Goal: Transaction & Acquisition: Purchase product/service

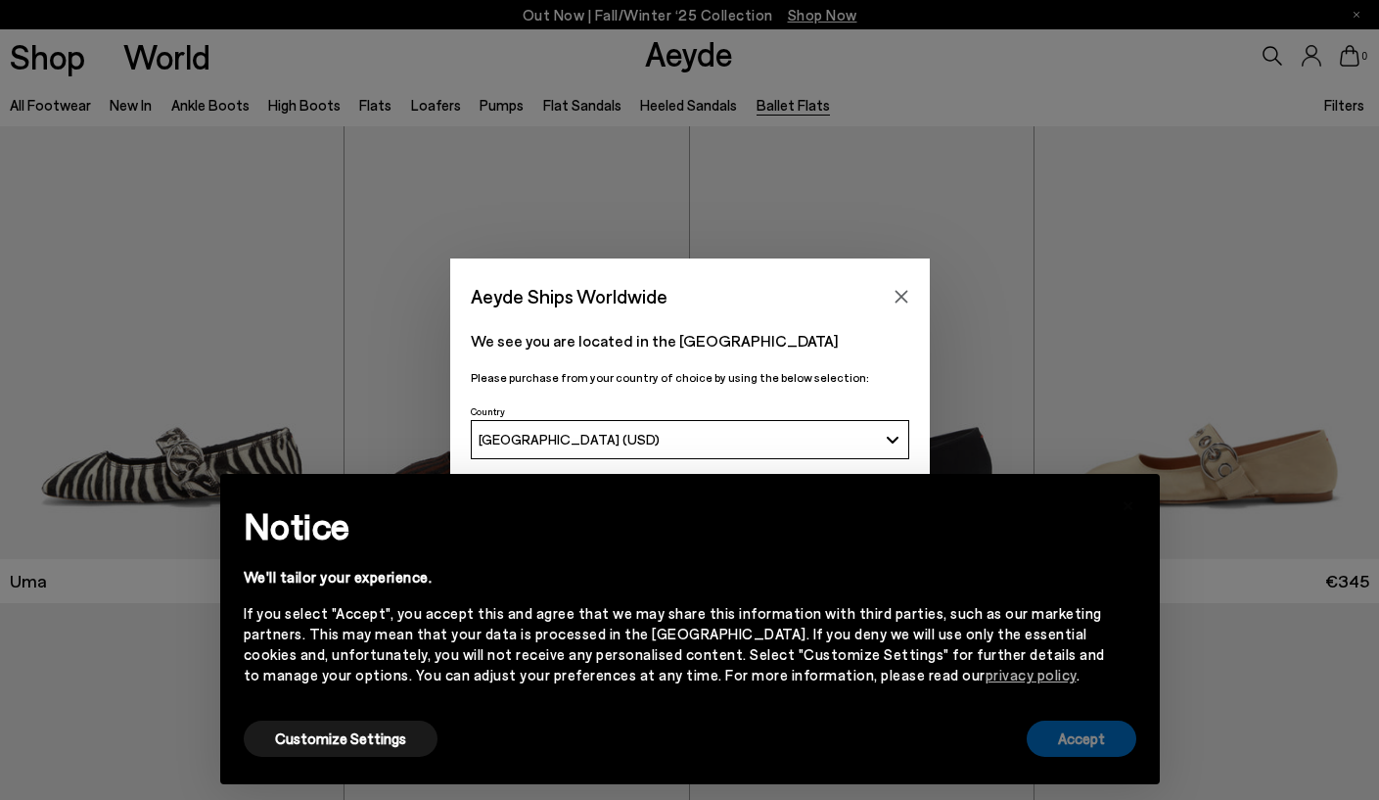
click at [1077, 737] on button "Accept" at bounding box center [1082, 738] width 110 height 36
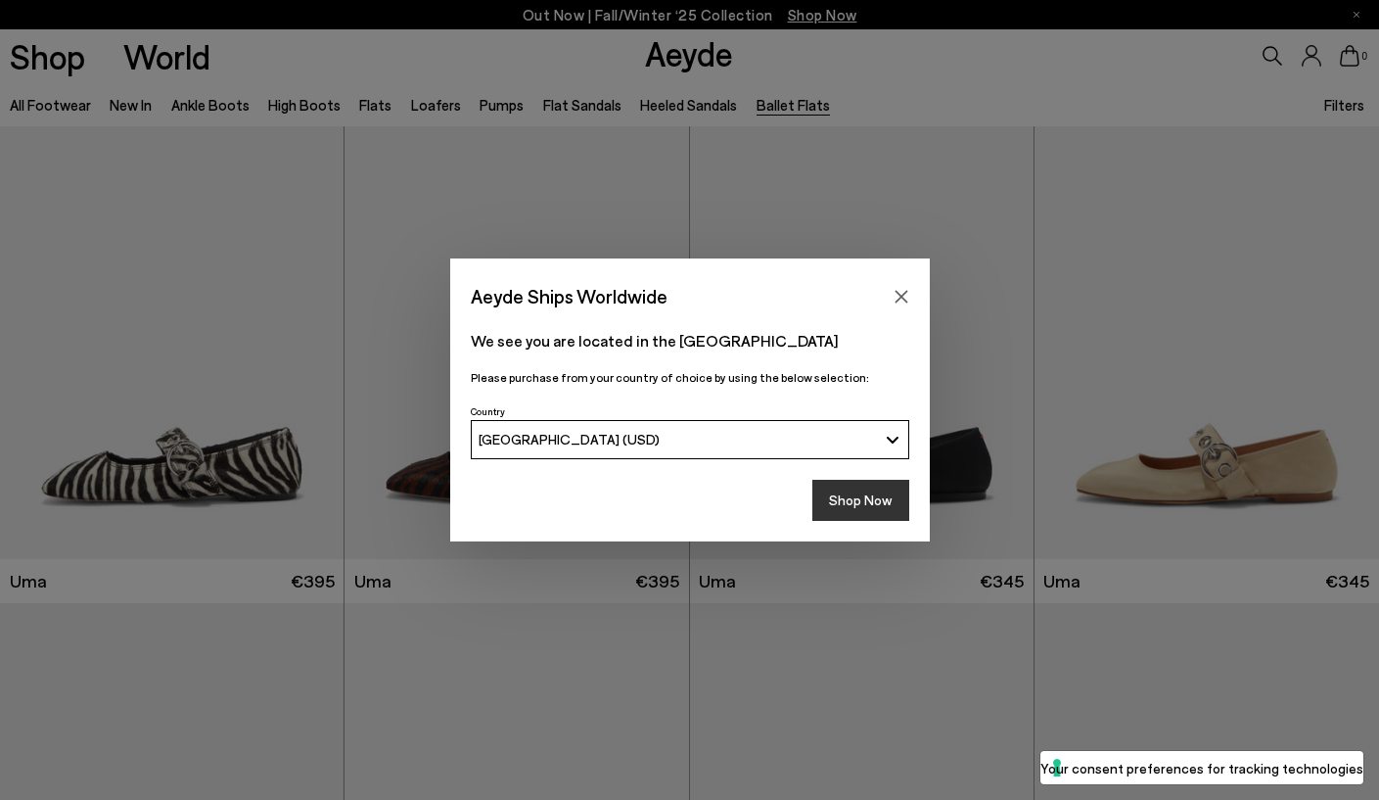
click at [873, 491] on button "Shop Now" at bounding box center [860, 500] width 97 height 41
click at [873, 501] on button "Shop Now" at bounding box center [860, 500] width 97 height 41
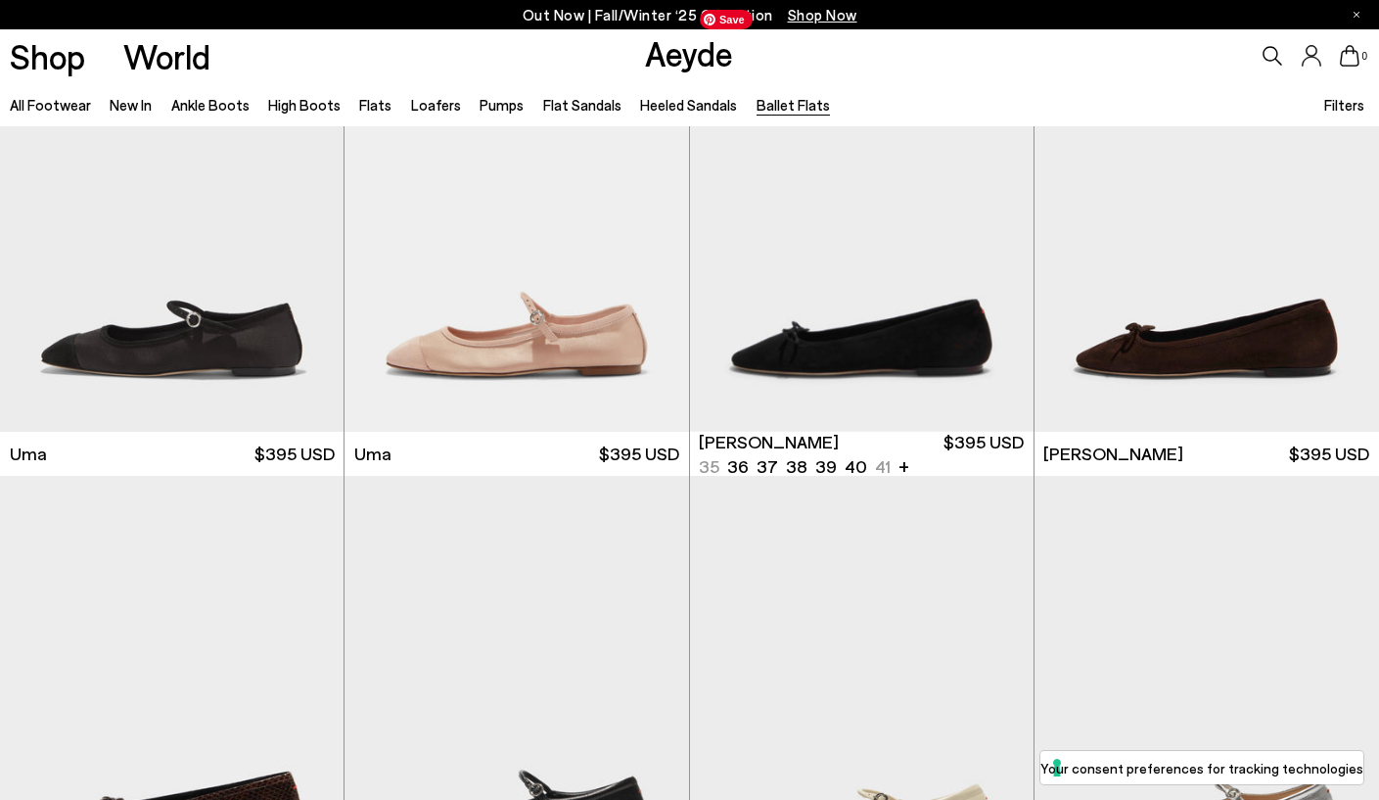
scroll to position [1079, 0]
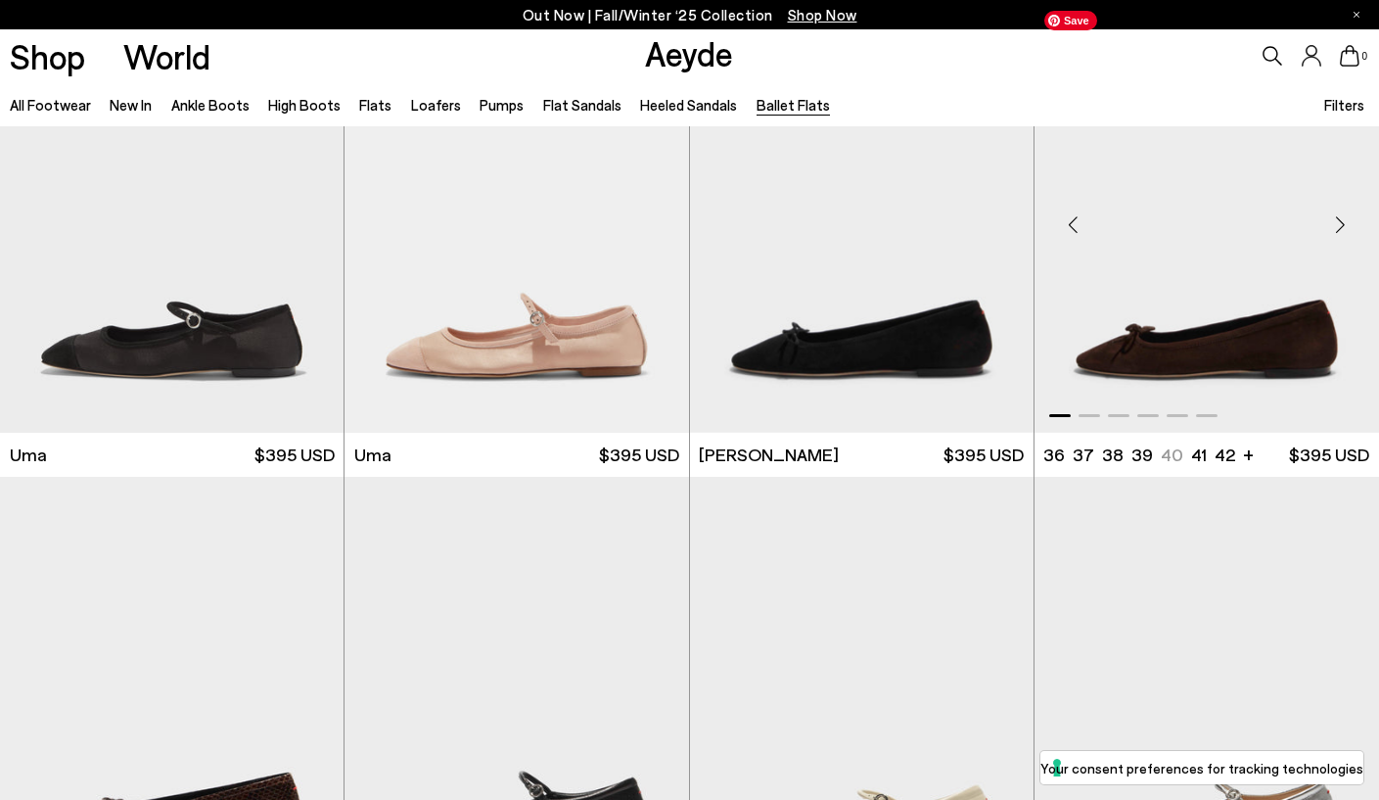
click at [1178, 322] on img "1 / 6" at bounding box center [1207, 217] width 345 height 433
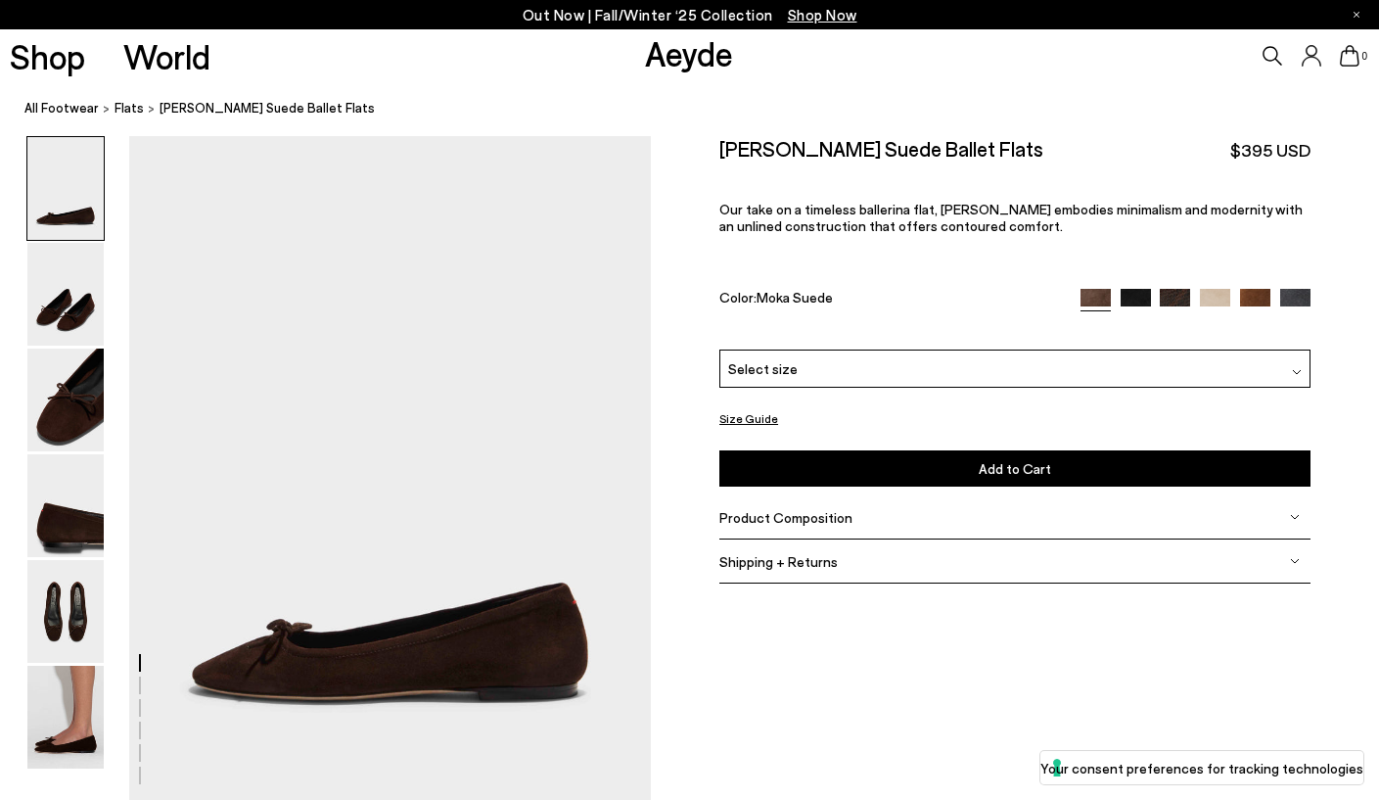
scroll to position [57, 0]
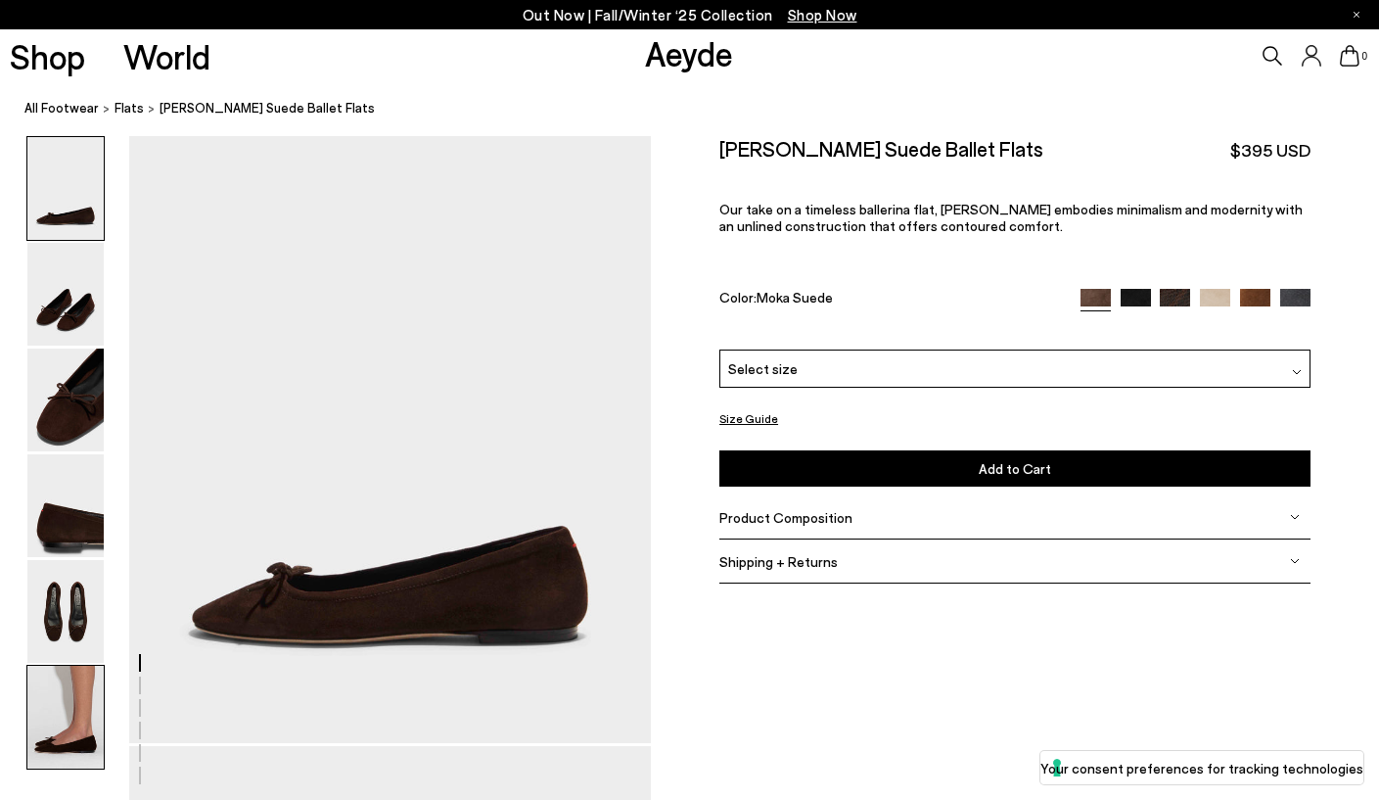
click at [35, 765] on img at bounding box center [65, 717] width 76 height 103
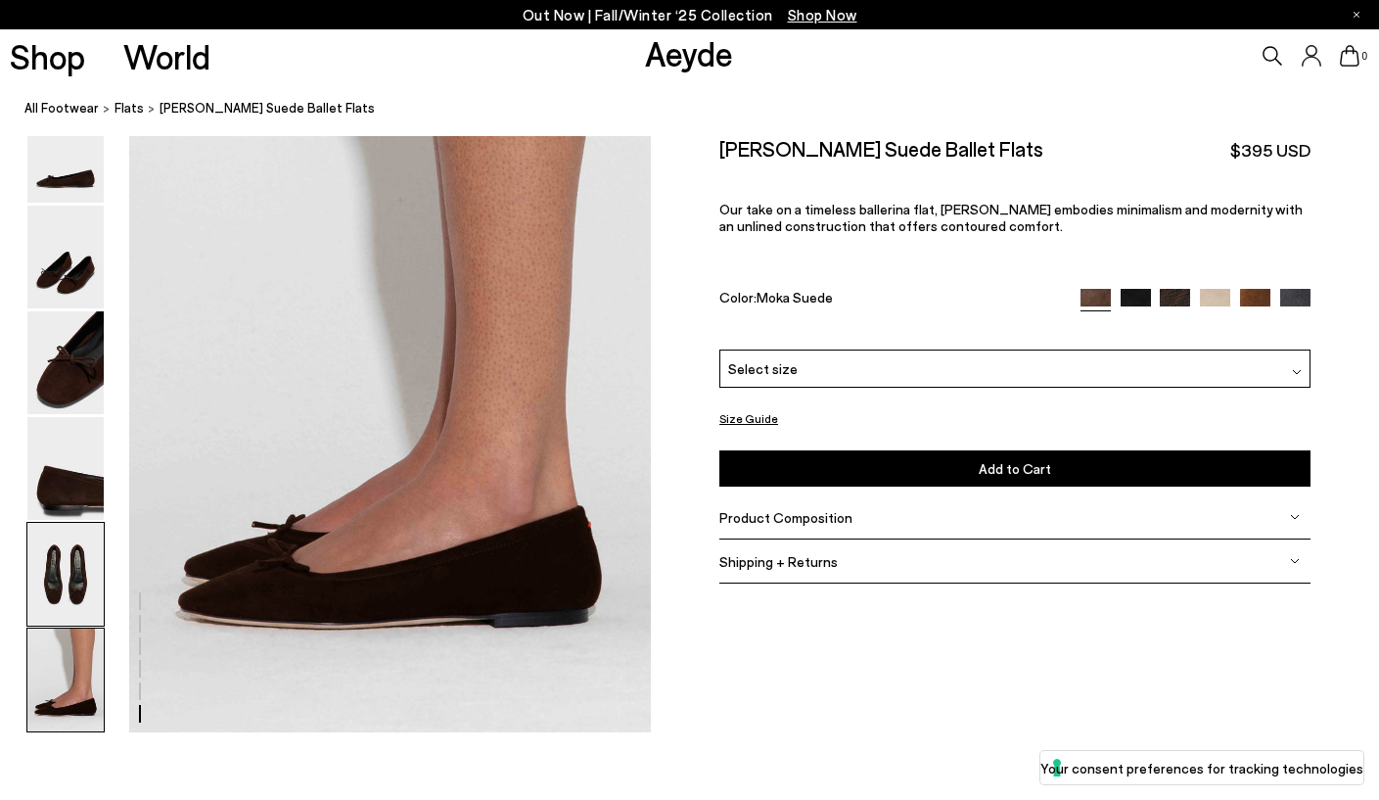
scroll to position [3595, 0]
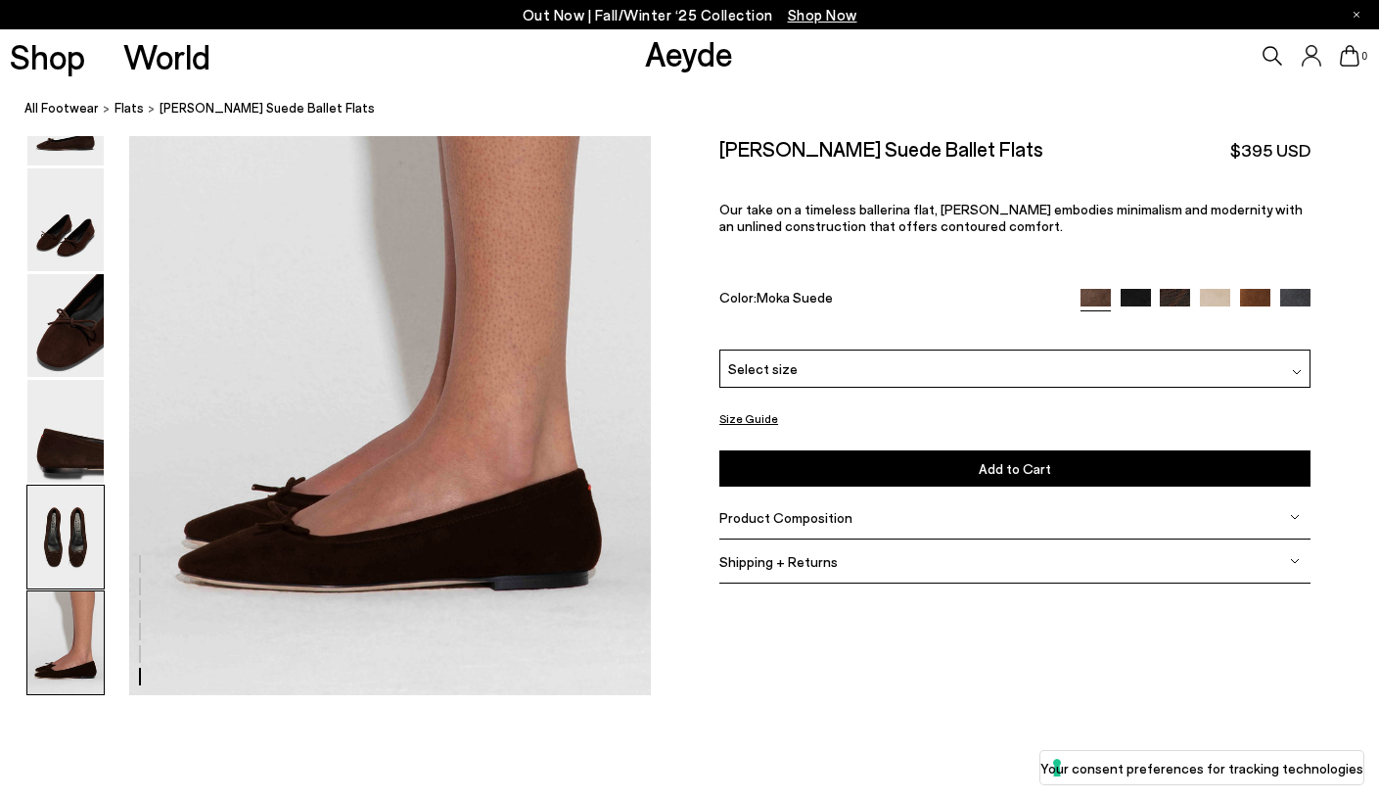
click at [59, 548] on img at bounding box center [65, 536] width 76 height 103
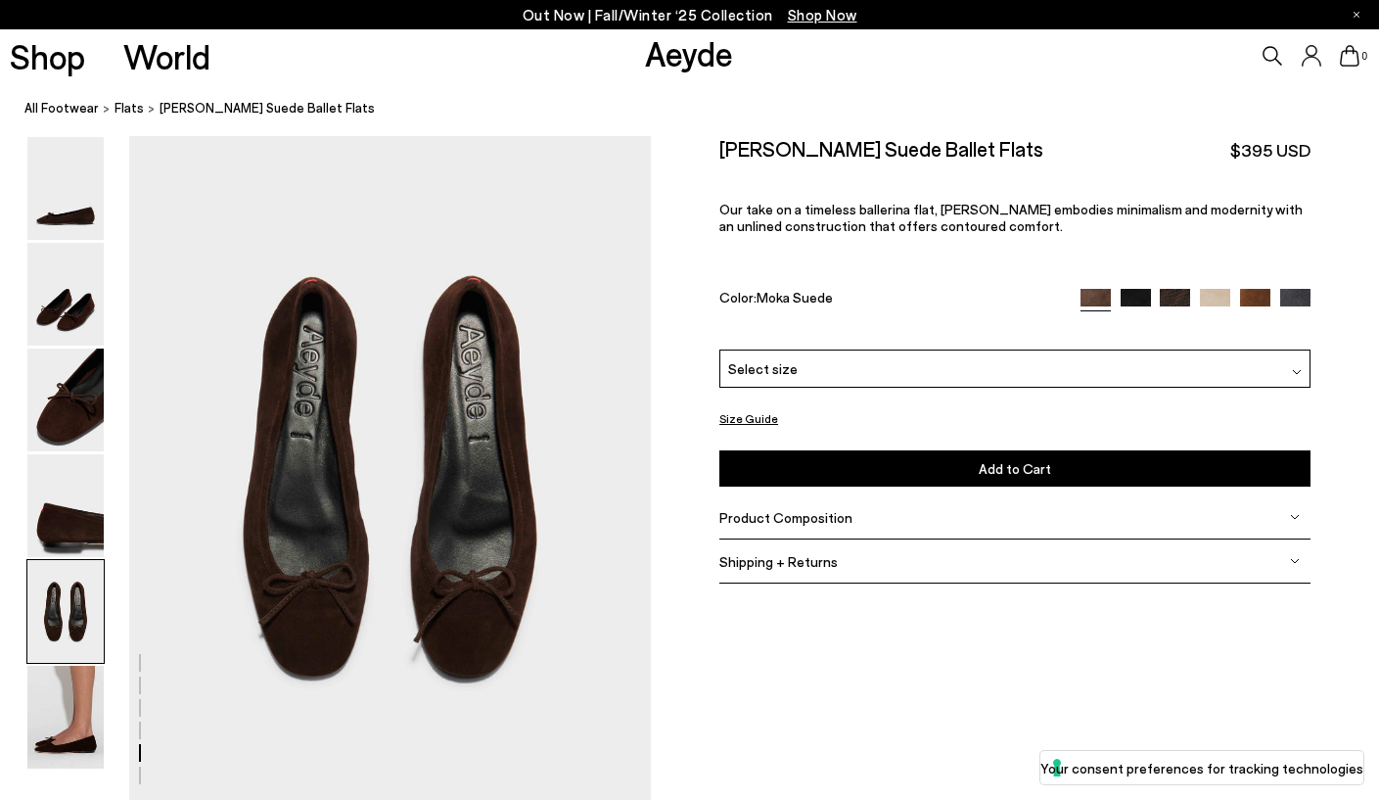
scroll to position [2762, 0]
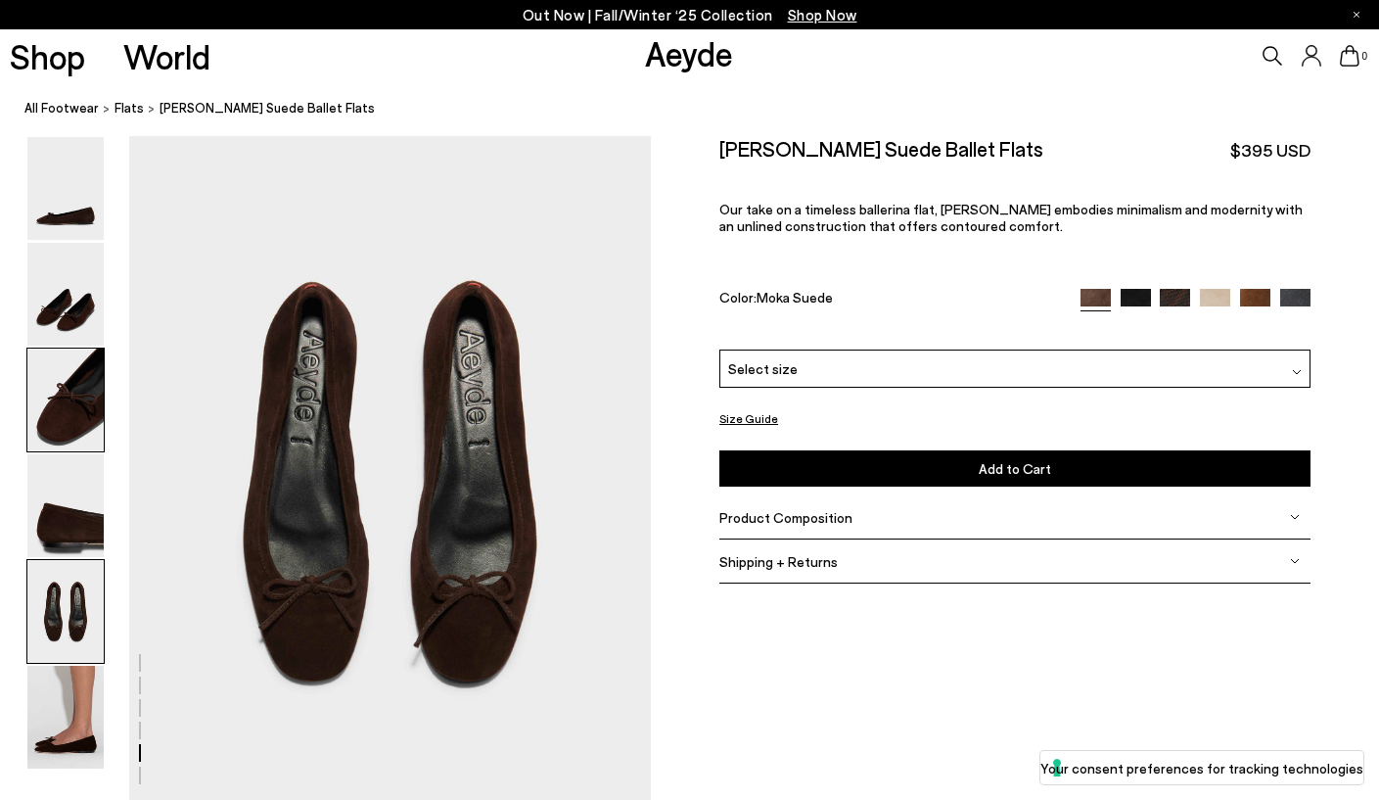
click at [61, 418] on img at bounding box center [65, 399] width 76 height 103
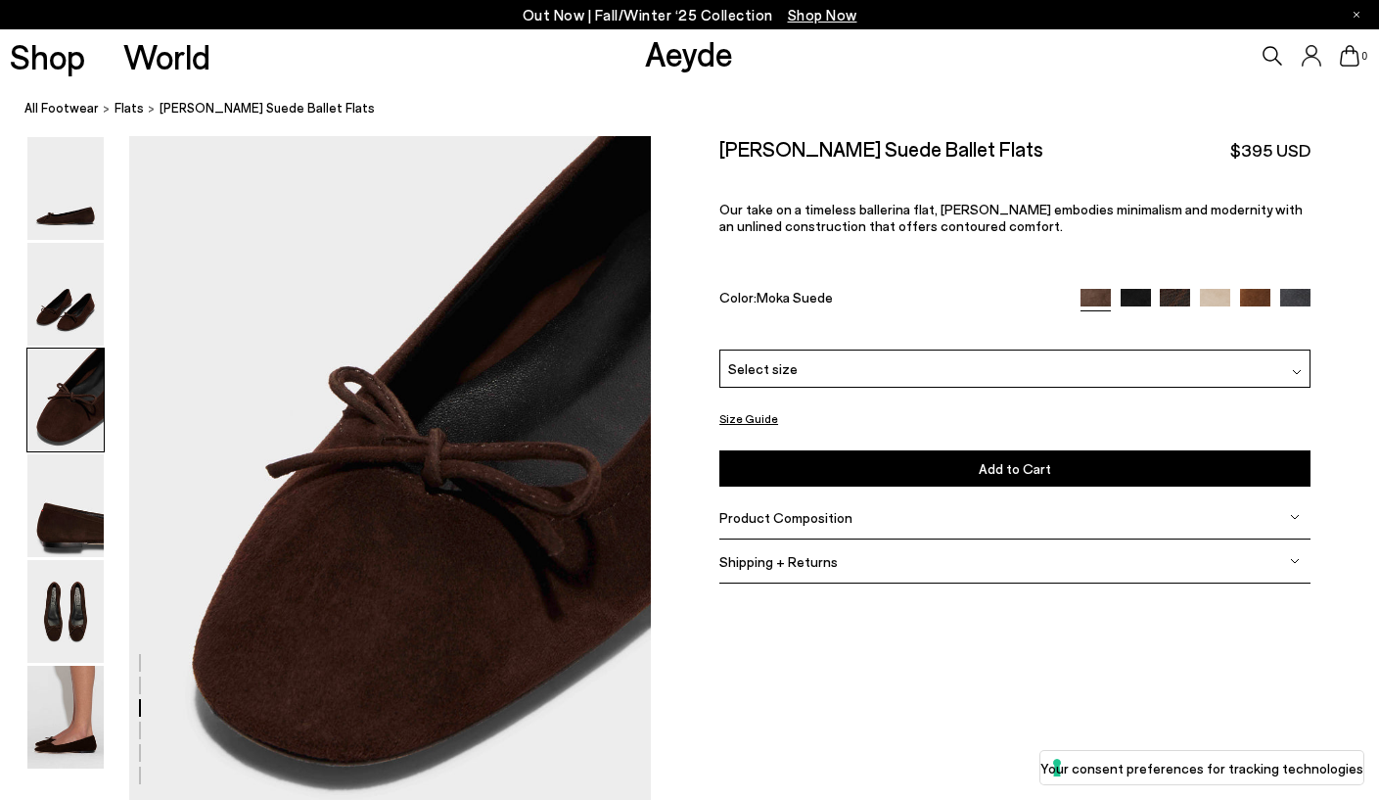
scroll to position [1366, 0]
click at [66, 333] on img at bounding box center [65, 294] width 76 height 103
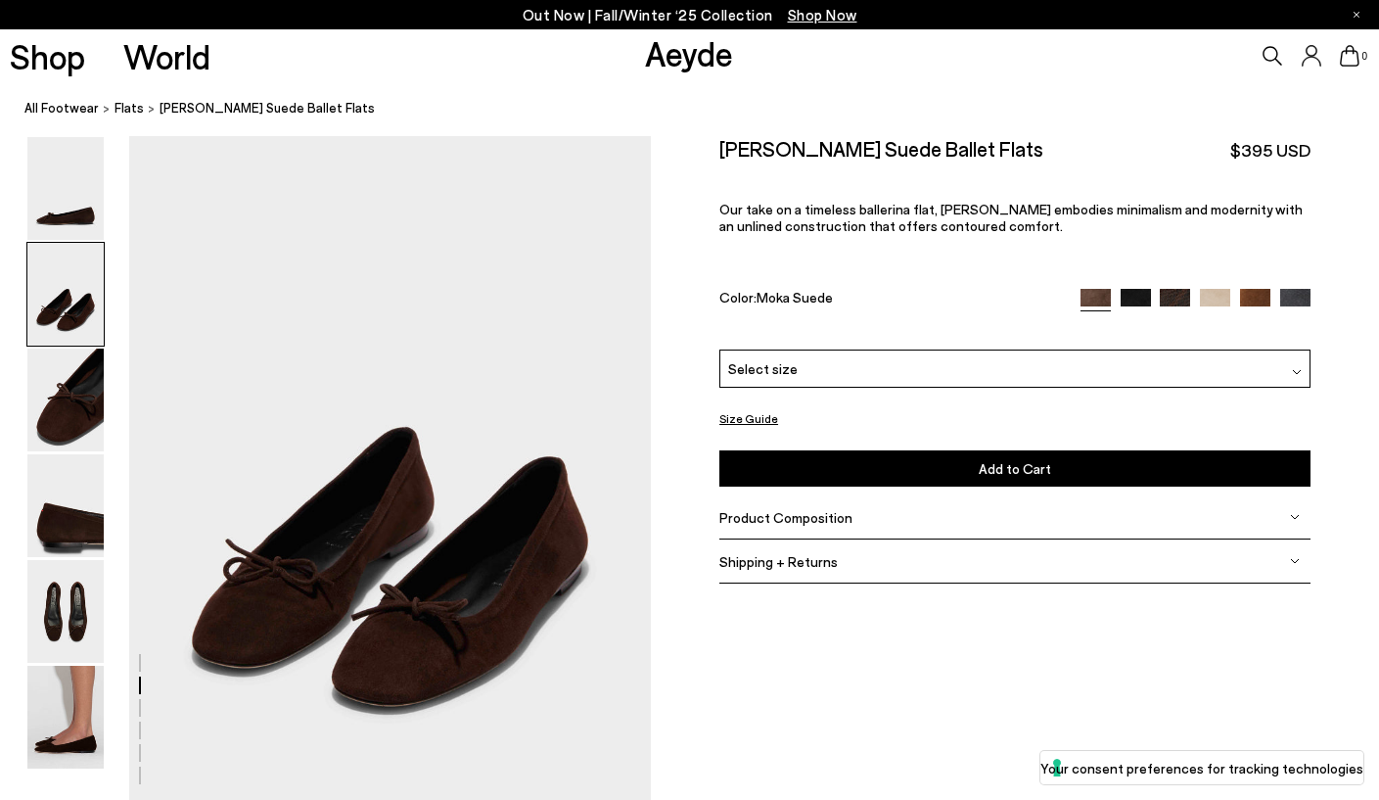
scroll to position [669, 0]
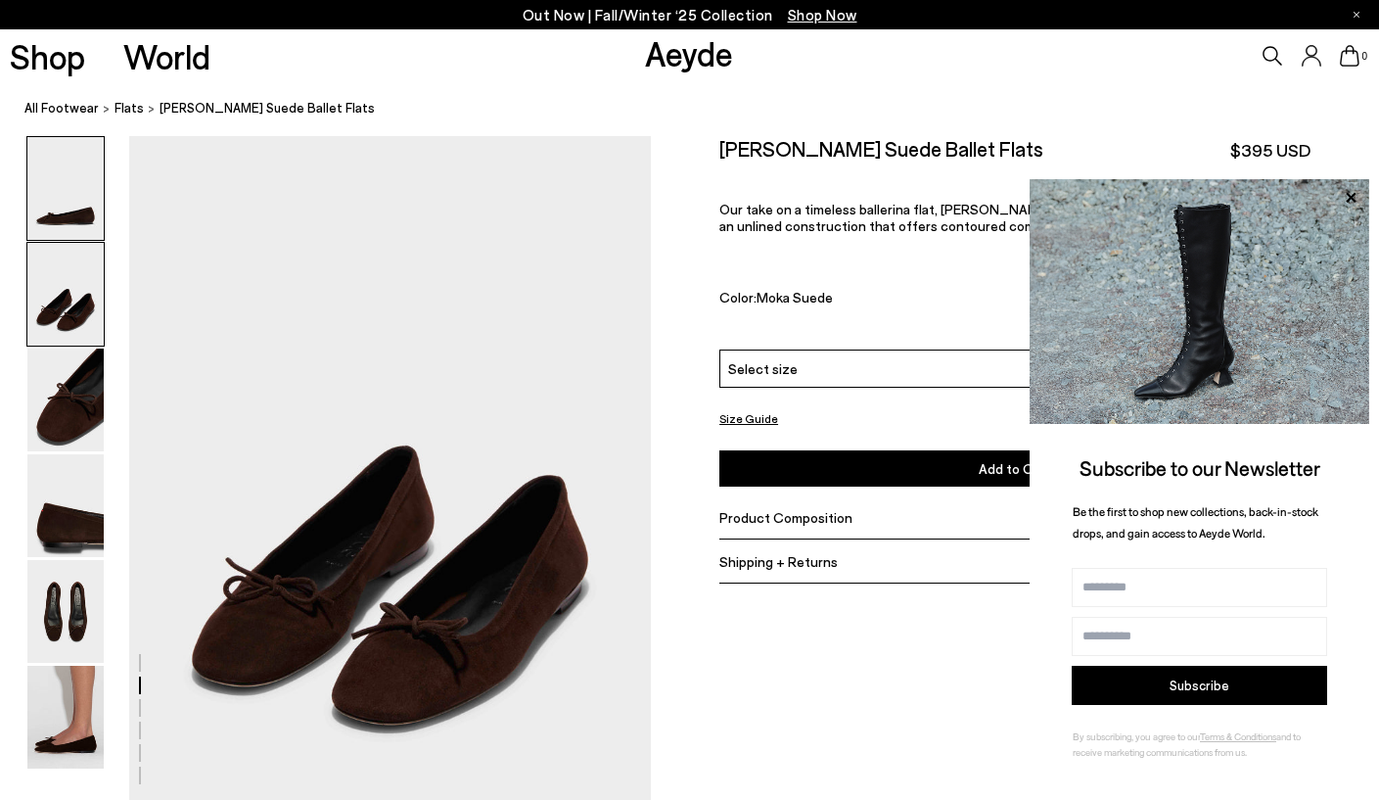
click at [62, 223] on img at bounding box center [65, 188] width 76 height 103
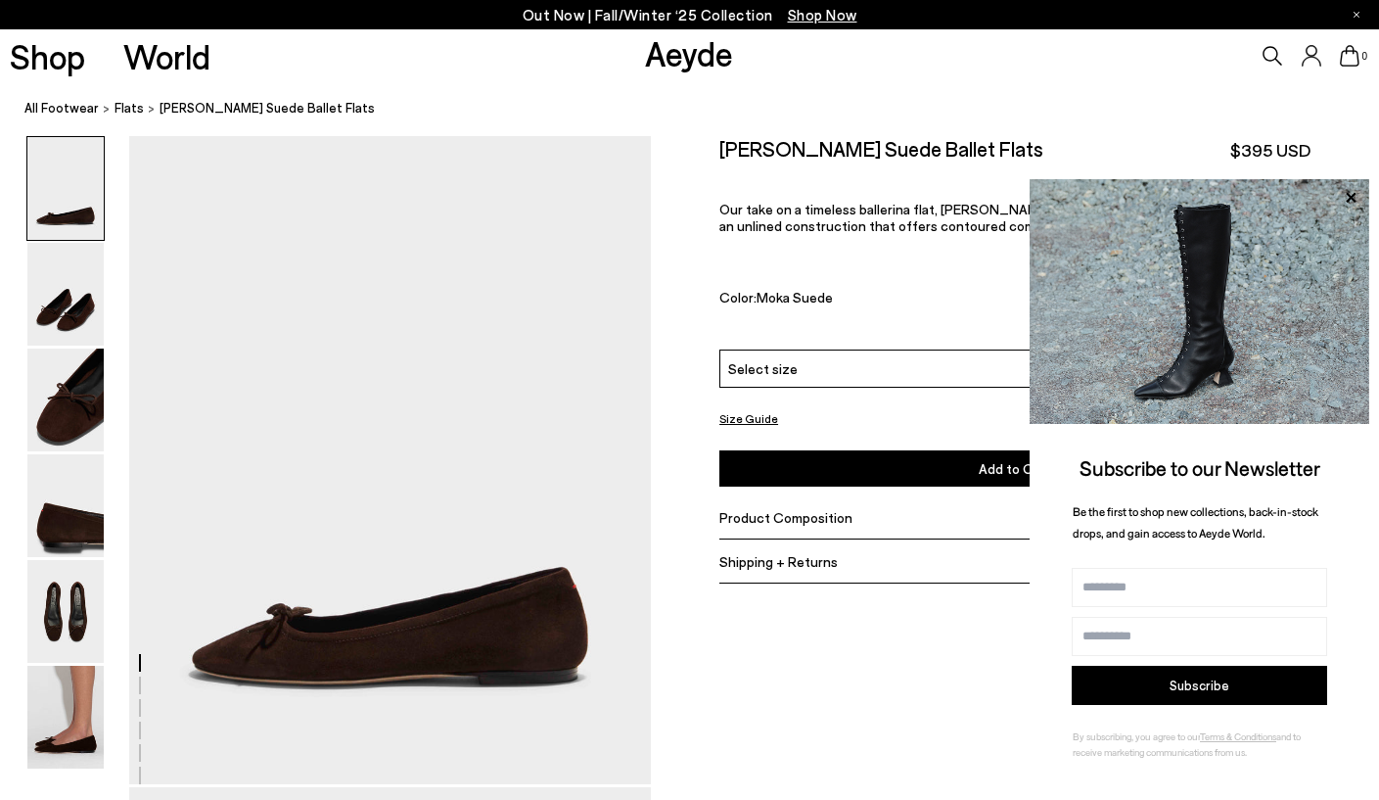
scroll to position [0, 0]
